Goal: Check status: Check status

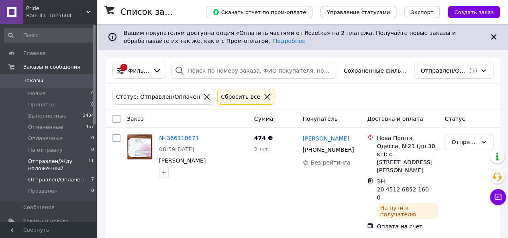
click at [61, 162] on span "Отправлен/Жду наложенный" at bounding box center [58, 165] width 60 height 14
